Goal: Check status: Check status

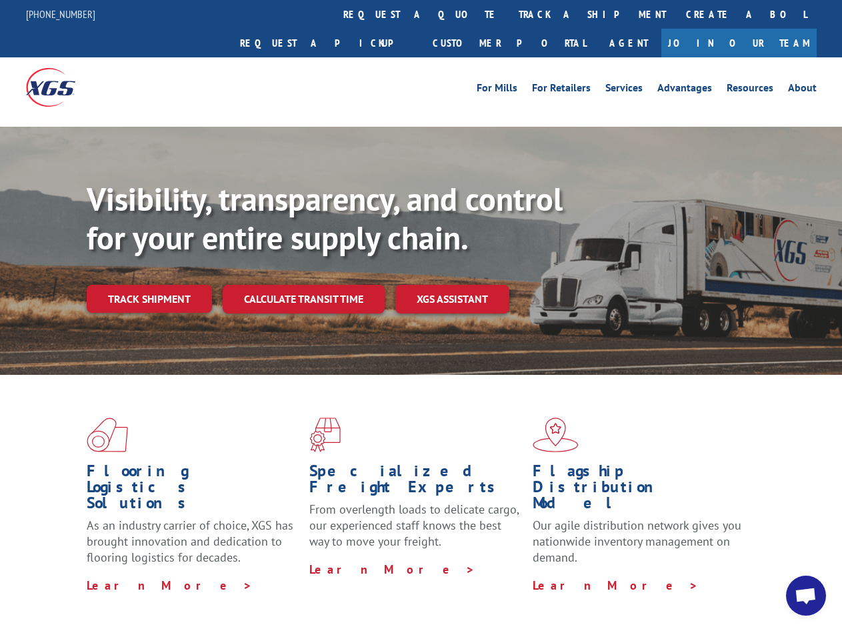
click at [421, 314] on div "Visibility, transparency, and control for your entire supply chain. Track shipm…" at bounding box center [464, 273] width 755 height 186
click at [509, 14] on link "track a shipment" at bounding box center [592, 14] width 167 height 29
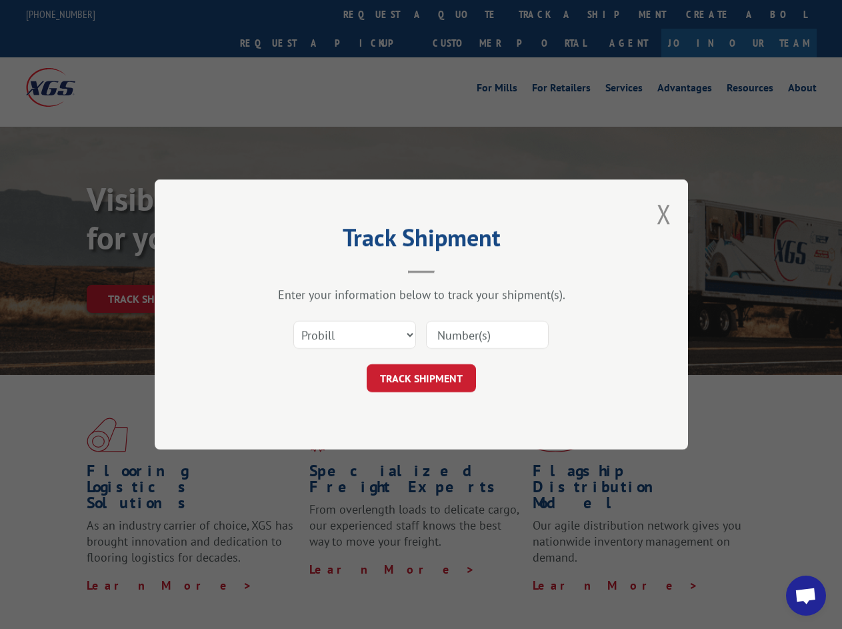
click at [465, 14] on div "Track Shipment Enter your information below to track your shipment(s). Select c…" at bounding box center [421, 314] width 842 height 629
click at [549, 14] on div "Track Shipment Enter your information below to track your shipment(s). Select c…" at bounding box center [421, 314] width 842 height 629
click at [149, 269] on div "Track Shipment Enter your information below to track your shipment(s). Select c…" at bounding box center [421, 314] width 842 height 629
click at [303, 269] on header "Track Shipment" at bounding box center [421, 250] width 400 height 45
click at [453, 269] on header "Track Shipment" at bounding box center [421, 250] width 400 height 45
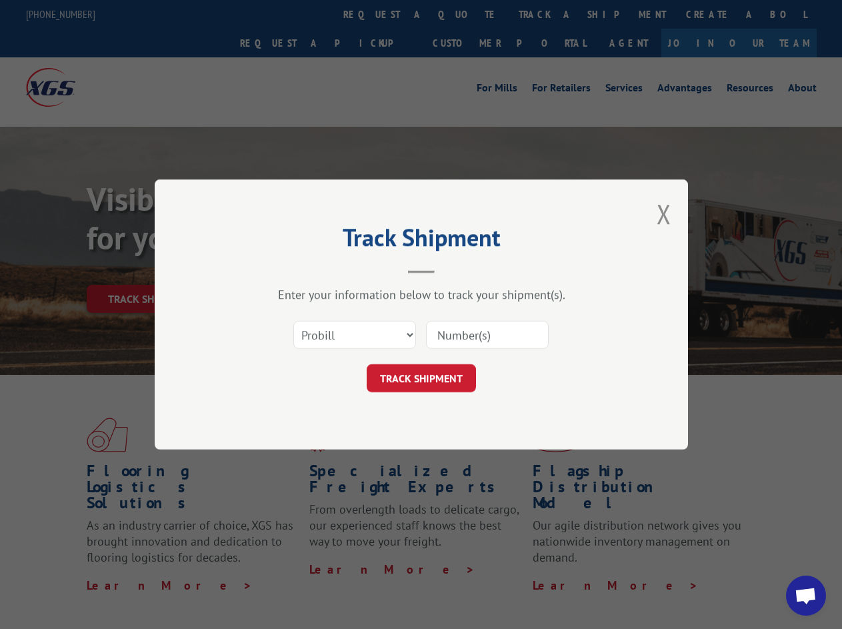
click at [806, 595] on span "Open chat" at bounding box center [806, 596] width 22 height 19
